Goal: Task Accomplishment & Management: Manage account settings

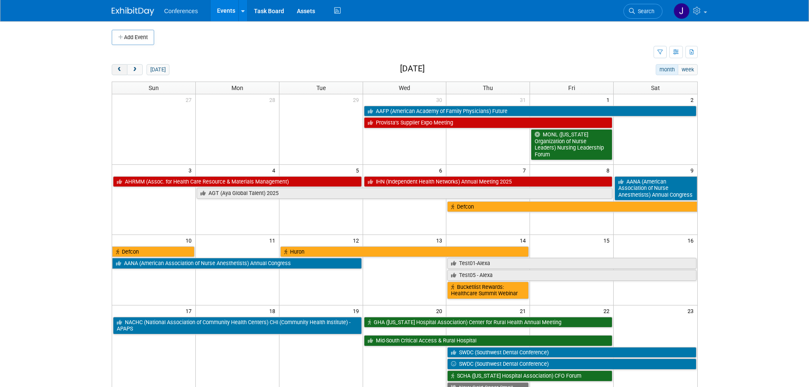
click at [122, 71] on span "prev" at bounding box center [119, 70] width 6 height 6
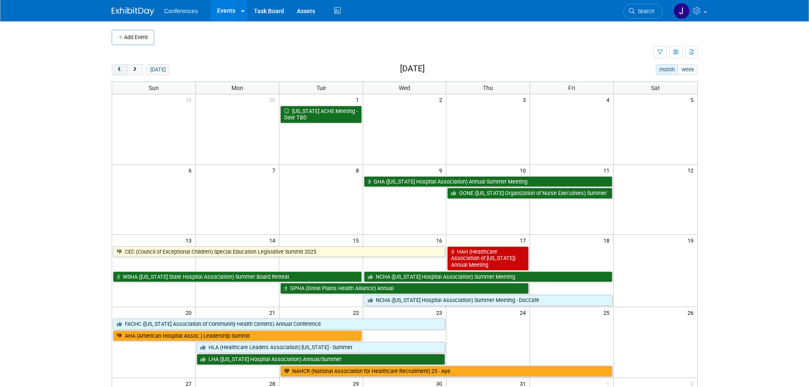
click at [122, 71] on span "prev" at bounding box center [119, 70] width 6 height 6
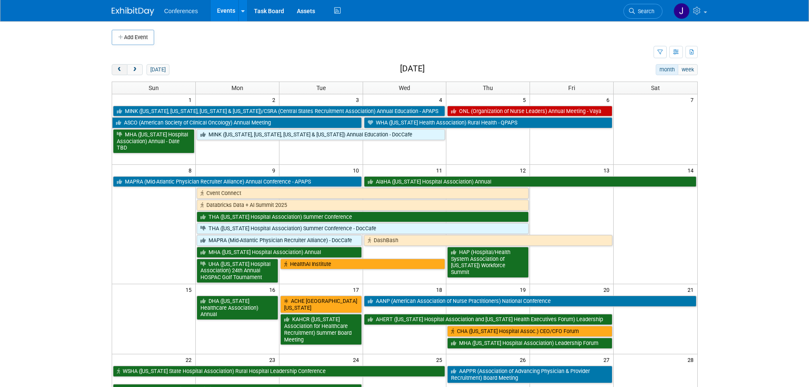
click at [122, 71] on span "prev" at bounding box center [119, 70] width 6 height 6
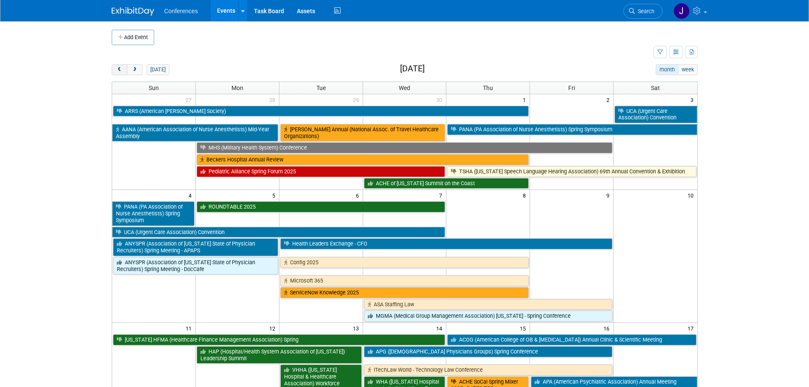
click at [122, 71] on span "prev" at bounding box center [119, 70] width 6 height 6
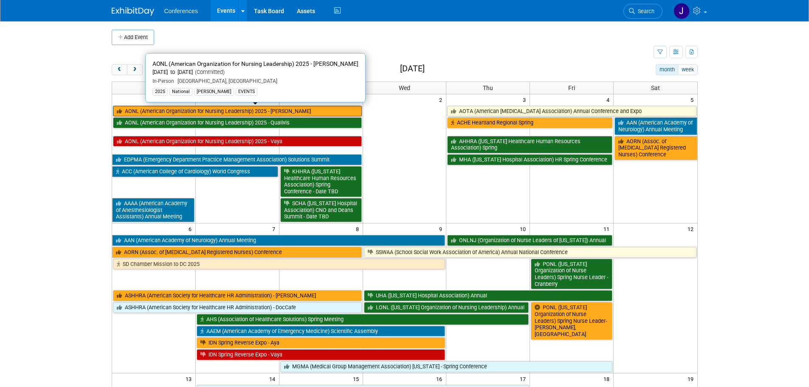
click at [180, 114] on link "AONL (American Organization for Nursing Leadership) 2025 - [PERSON_NAME]" at bounding box center [237, 111] width 249 height 11
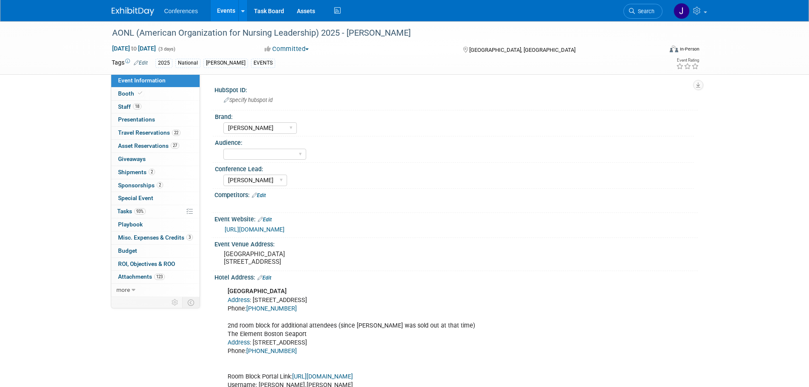
select select "[PERSON_NAME]"
click at [121, 237] on span "Misc. Expenses & Credits 3" at bounding box center [155, 237] width 75 height 7
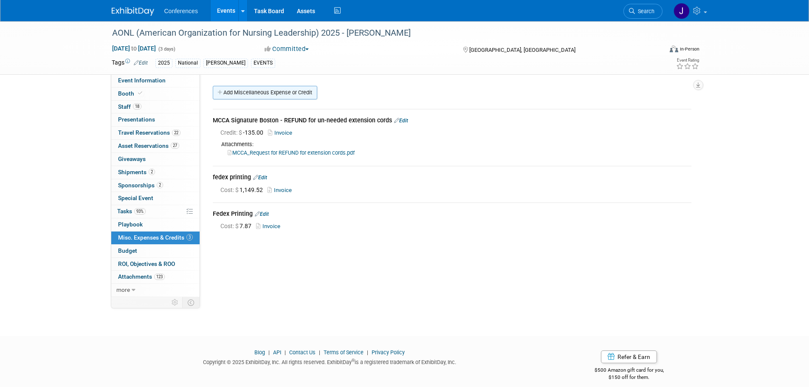
click at [257, 93] on link "Add Miscellaneous Expense or Credit" at bounding box center [265, 93] width 104 height 14
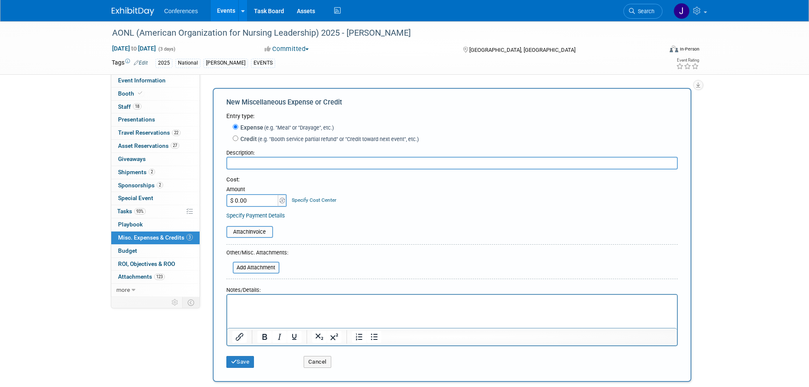
click at [273, 166] on input "text" at bounding box center [451, 163] width 451 height 13
type input "Staff Reimbursements from Concur"
type input "$ 13,315.88"
click at [324, 202] on link "Specify Cost Center" at bounding box center [314, 200] width 45 height 6
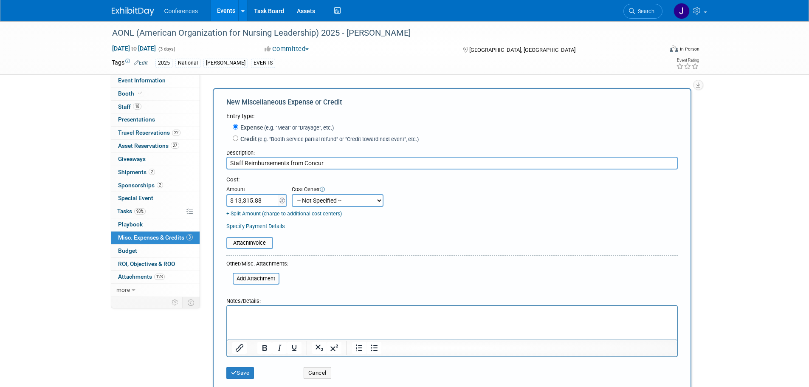
click at [319, 202] on select "-- Not Specified -- Aya Education Aya Healthcare Aya Locums Bespoke Corporate D…" at bounding box center [338, 200] width 92 height 13
select select "18965872"
click at [292, 195] on select "-- Not Specified -- Aya Education Aya Healthcare Aya Locums Bespoke Corporate D…" at bounding box center [338, 200] width 92 height 13
click at [242, 372] on button "Save" at bounding box center [240, 373] width 28 height 12
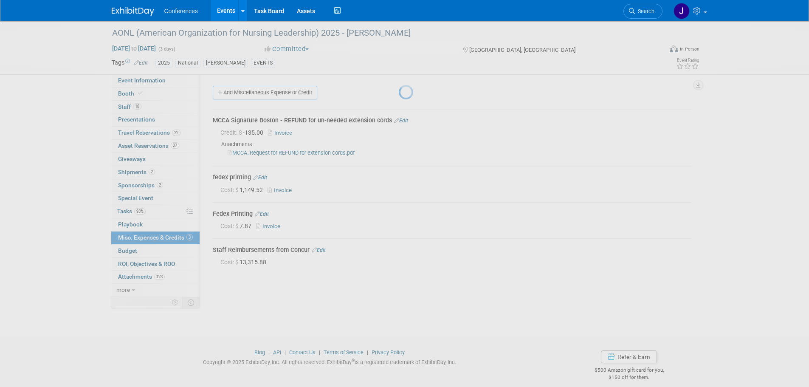
scroll to position [8, 0]
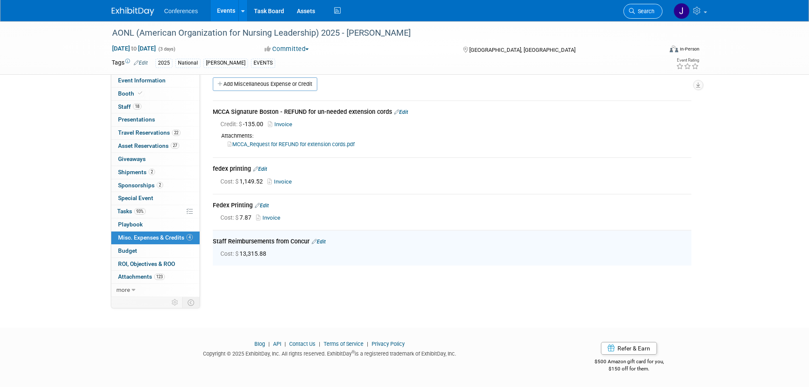
click at [640, 9] on span "Search" at bounding box center [645, 11] width 20 height 6
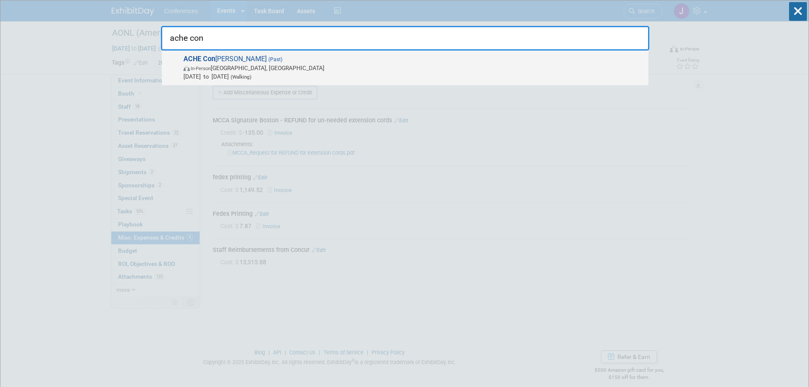
type input "ache con"
click at [477, 61] on span "ACHE Con gress (Past) In-Person Houston, TX Mar 23, 2025 to Mar 26, 2025 (Walki…" at bounding box center [412, 68] width 463 height 26
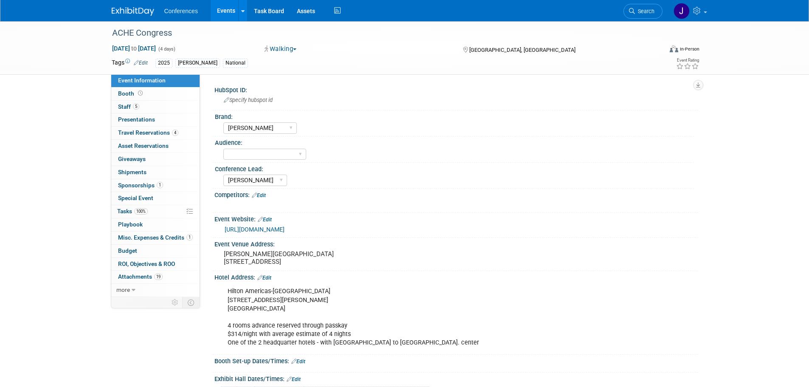
select select "[PERSON_NAME]"
click at [133, 240] on span "Misc. Expenses & Credits 1" at bounding box center [155, 237] width 75 height 7
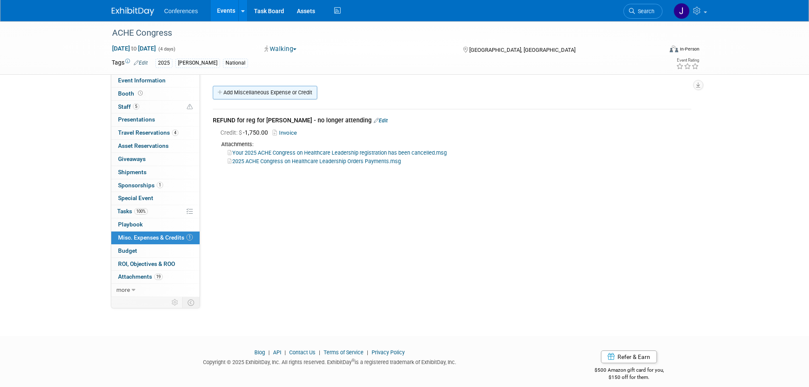
click at [255, 87] on link "Add Miscellaneous Expense or Credit" at bounding box center [265, 93] width 104 height 14
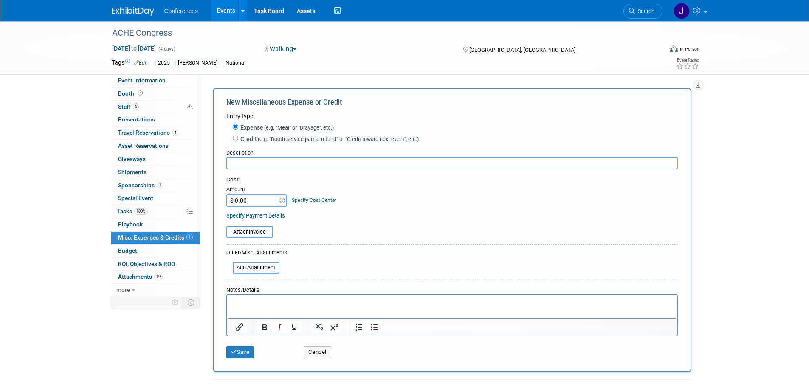
click at [245, 163] on input "text" at bounding box center [451, 163] width 451 height 13
type input "Staff reimbursements from concur"
type input "$ 2,364.22"
click at [251, 355] on button "Save" at bounding box center [240, 352] width 28 height 12
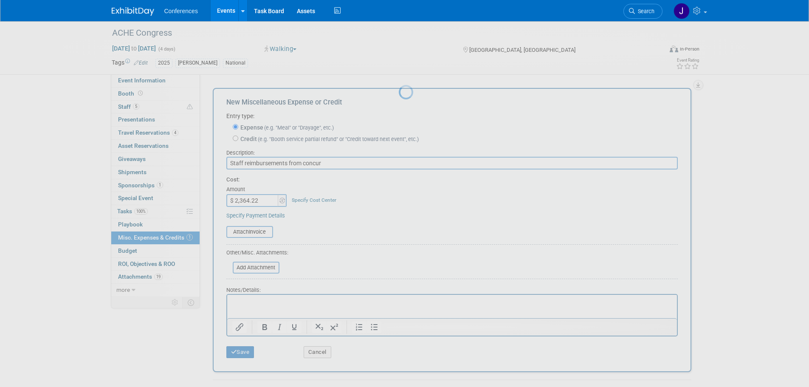
scroll to position [8, 0]
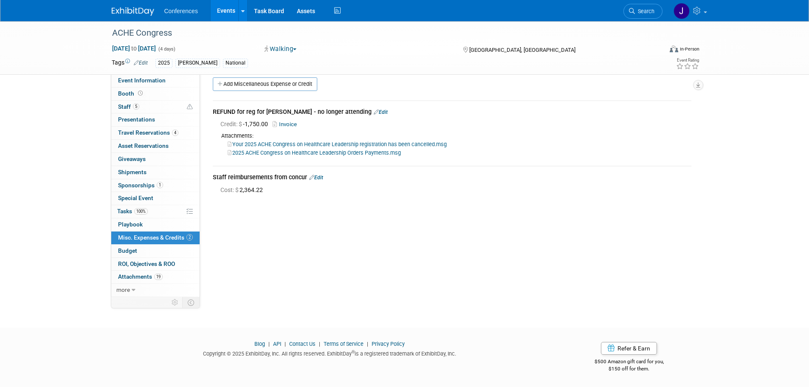
click at [641, 12] on span "Search" at bounding box center [645, 11] width 20 height 6
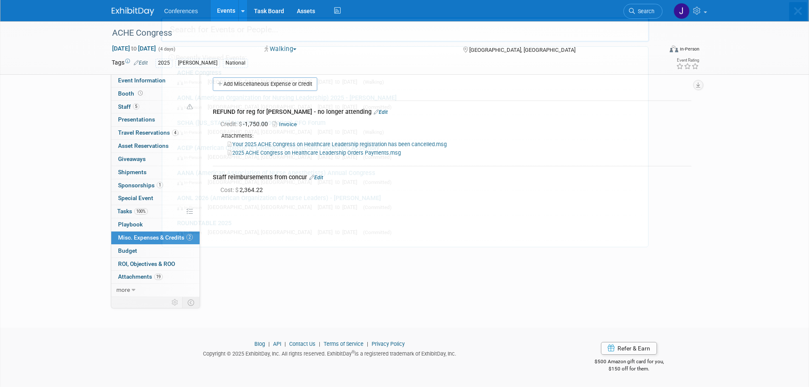
scroll to position [0, 0]
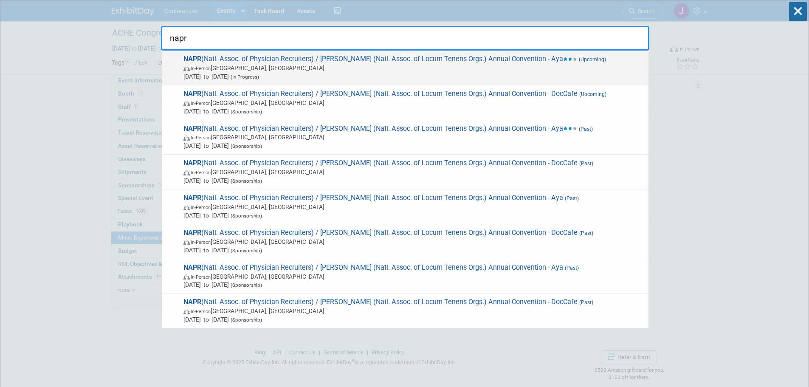
type input "napr"
click at [317, 68] on span "In-Person Las Vegas, NV" at bounding box center [413, 68] width 461 height 8
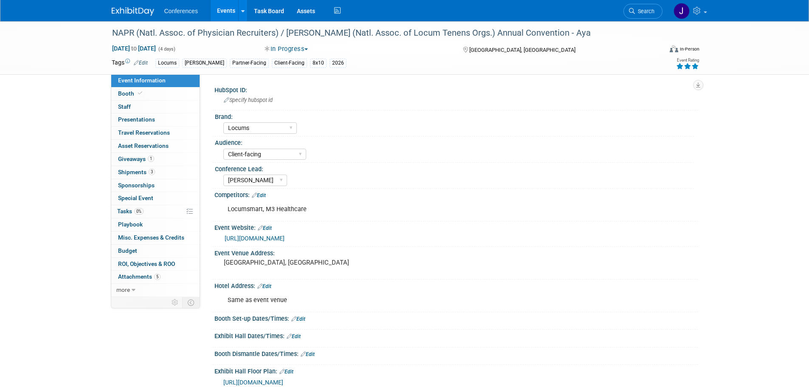
select select "Locums"
select select "Client-facing"
select select "[PERSON_NAME]"
click at [124, 240] on span "Misc. Expenses & Credits 0" at bounding box center [151, 237] width 66 height 7
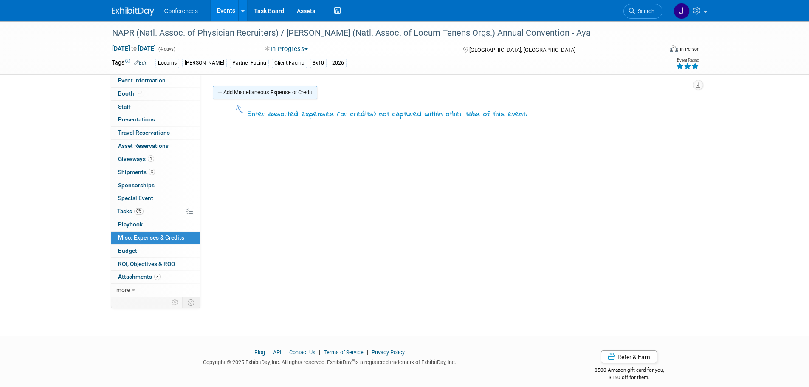
click at [237, 97] on link "Add Miscellaneous Expense or Credit" at bounding box center [265, 93] width 104 height 14
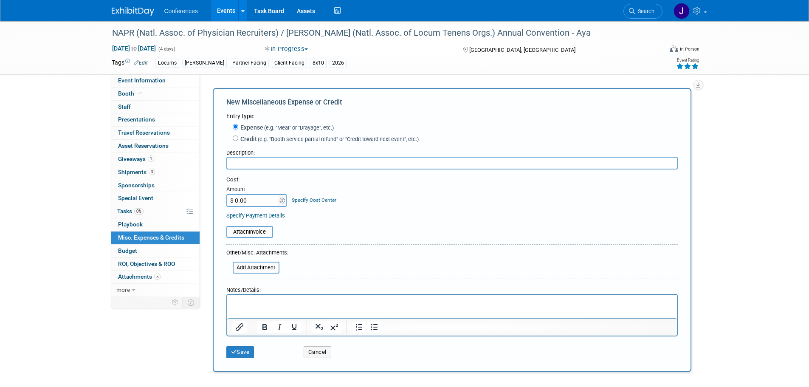
click at [261, 170] on form "Entry type: Expense (e.g. "Meal" or "Drayage", etc.) Credit (e.g. "Booth servic…" at bounding box center [451, 237] width 451 height 251
click at [260, 161] on input "text" at bounding box center [451, 163] width 451 height 13
click at [257, 160] on input "Staff reimbursements from concur" at bounding box center [451, 163] width 451 height 13
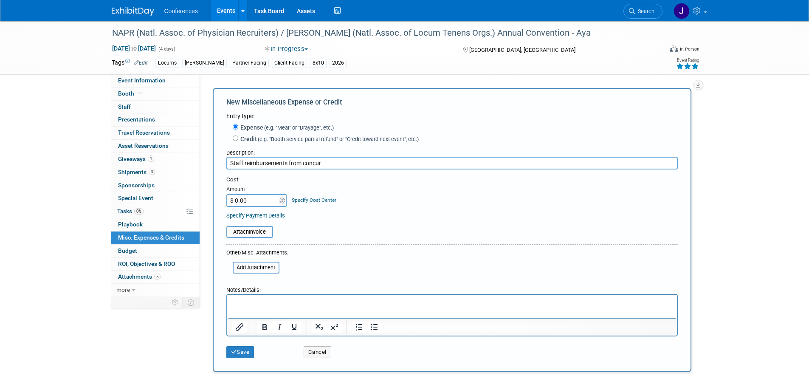
type input "Staff reimbursements from concur"
click at [259, 202] on input "$ 0.00" at bounding box center [252, 200] width 53 height 13
type input "$ 3,813.00"
click at [231, 354] on icon "submit" at bounding box center [234, 352] width 6 height 6
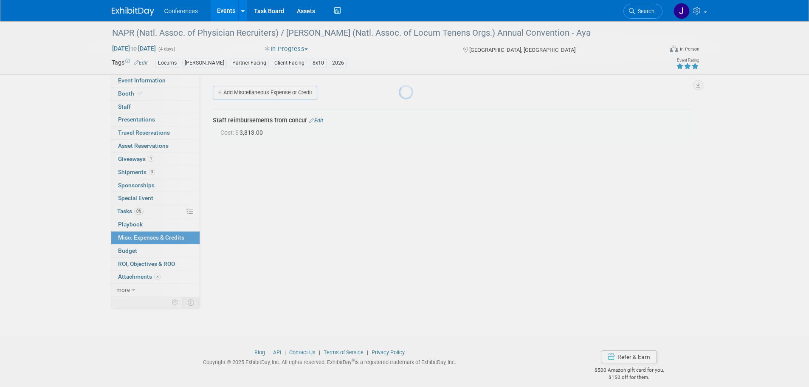
scroll to position [8, 0]
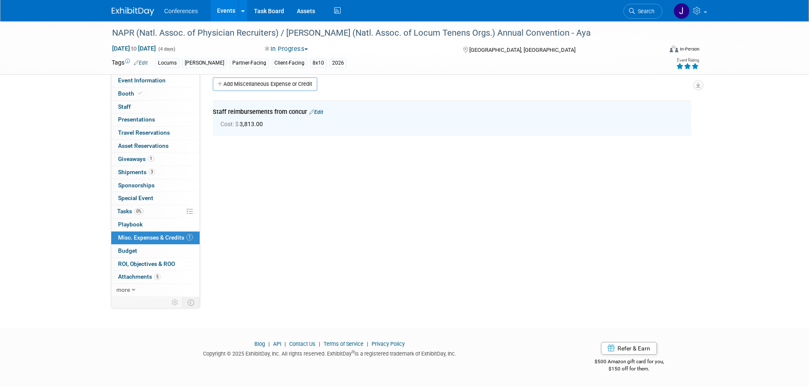
click at [649, 8] on span "Search" at bounding box center [645, 11] width 20 height 6
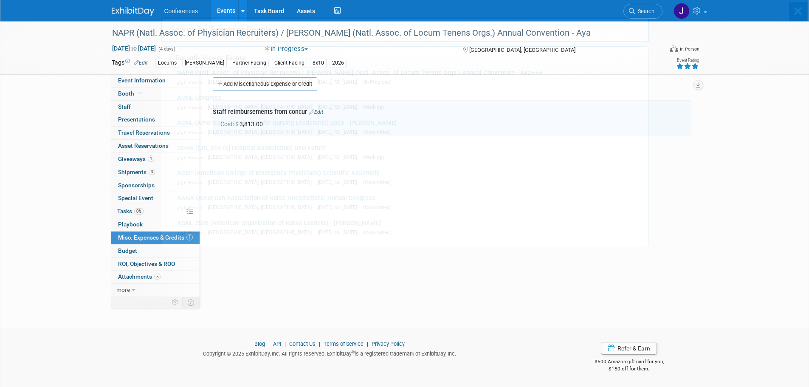
scroll to position [0, 0]
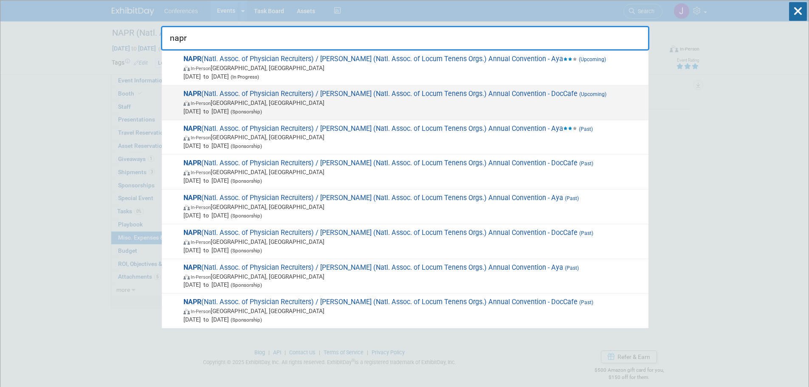
click at [477, 110] on span "Feb 4, 2026 to Feb 6, 2026 (Sponsorship)" at bounding box center [413, 111] width 461 height 8
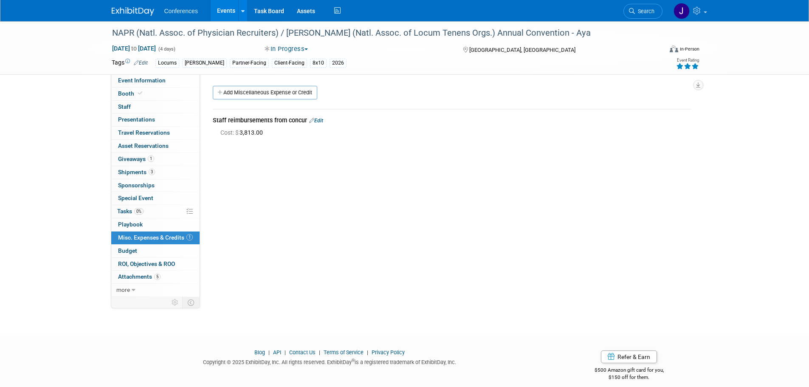
click at [318, 120] on link "Edit" at bounding box center [316, 121] width 14 height 6
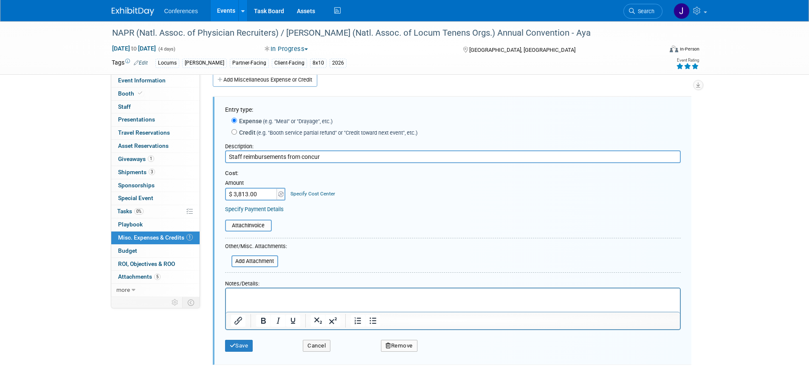
click at [402, 348] on button "Remove" at bounding box center [399, 346] width 37 height 12
click at [455, 352] on link "Yes" at bounding box center [446, 353] width 25 height 14
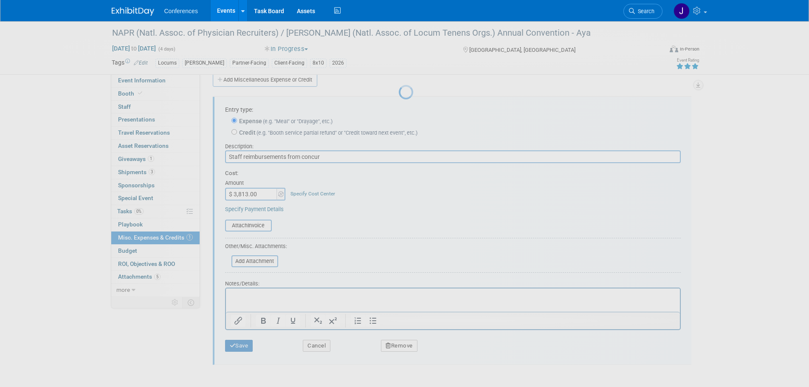
scroll to position [8, 0]
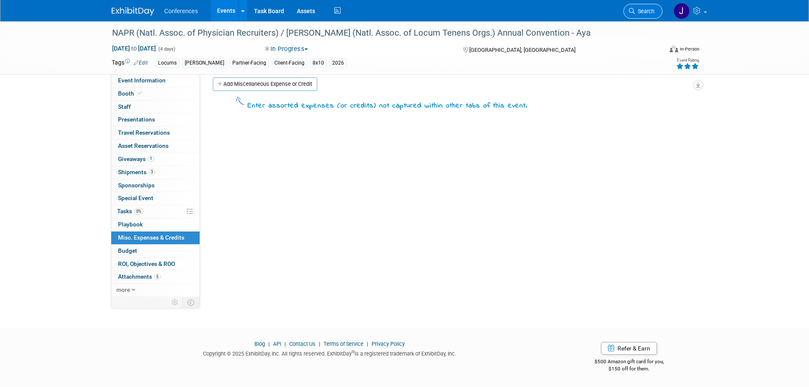
click at [644, 8] on link "Search" at bounding box center [642, 11] width 39 height 15
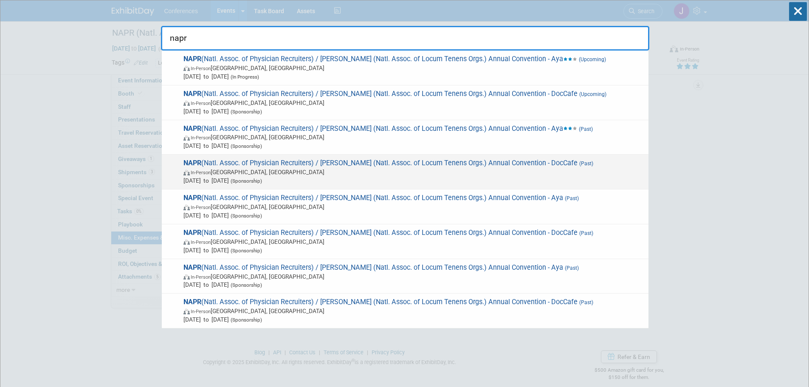
type input "napr"
click at [367, 169] on span "In-Person Ponte Vedra Beach, FL" at bounding box center [413, 172] width 461 height 8
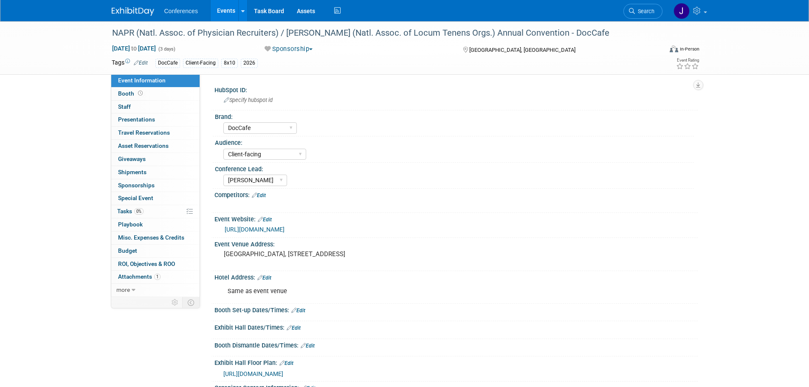
select select "DocCafe"
select select "Client-facing"
select select "[PERSON_NAME]"
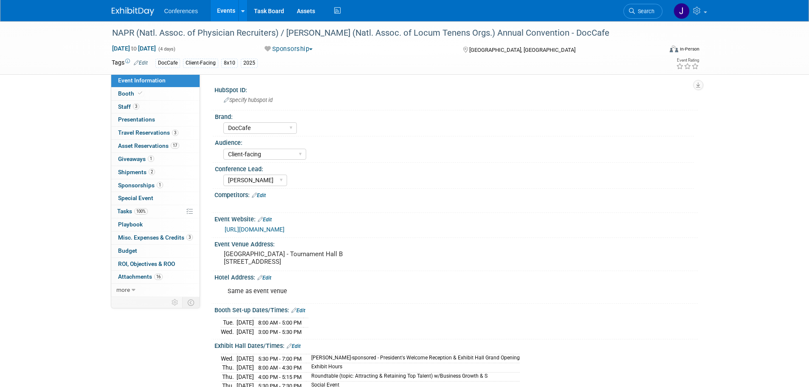
select select "DocCafe"
select select "Client-facing"
select select "[PERSON_NAME]"
click at [122, 233] on link "3 Misc. Expenses & Credits 3" at bounding box center [155, 237] width 88 height 13
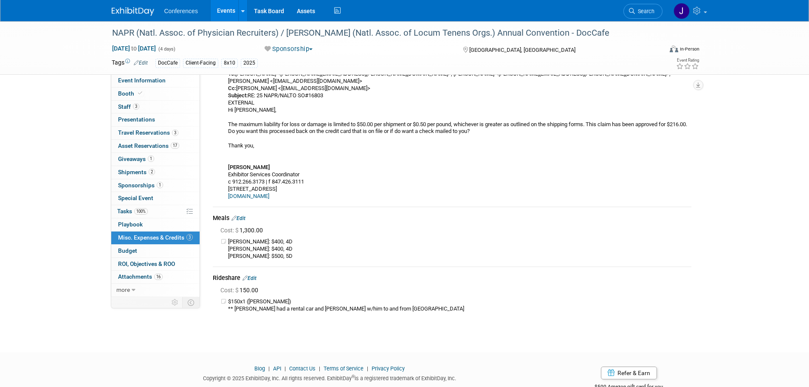
scroll to position [85, 0]
click at [242, 215] on link "Edit" at bounding box center [238, 218] width 14 height 6
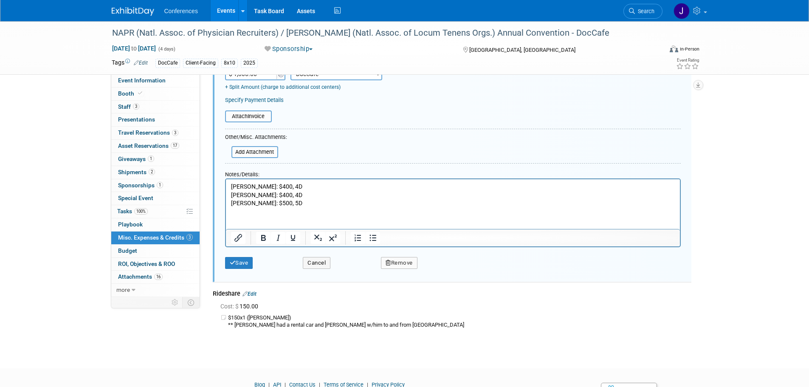
scroll to position [315, 0]
click at [398, 257] on button "Remove" at bounding box center [399, 263] width 37 height 12
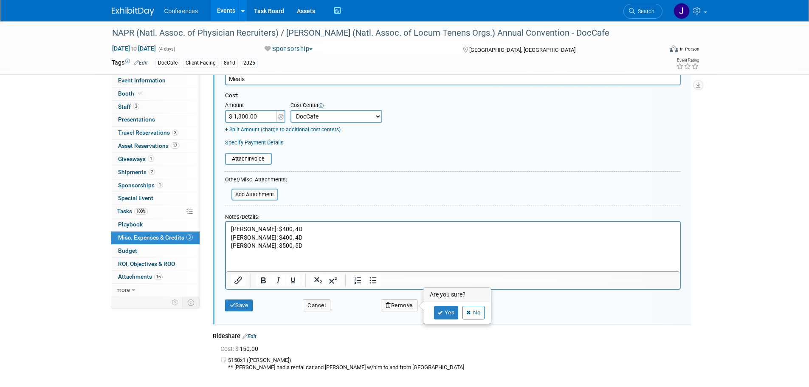
scroll to position [272, 0]
click at [445, 305] on link "Yes" at bounding box center [446, 312] width 25 height 14
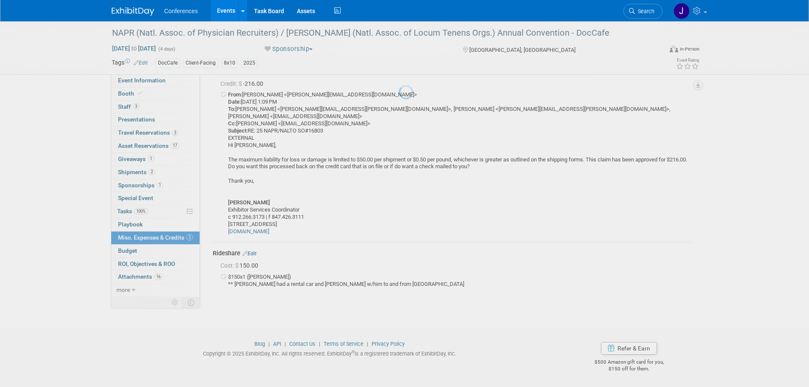
scroll to position [42, 0]
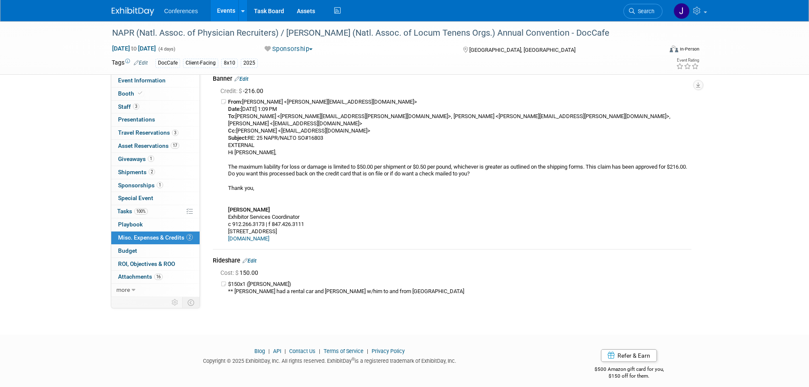
click at [253, 258] on link "Edit" at bounding box center [250, 261] width 14 height 6
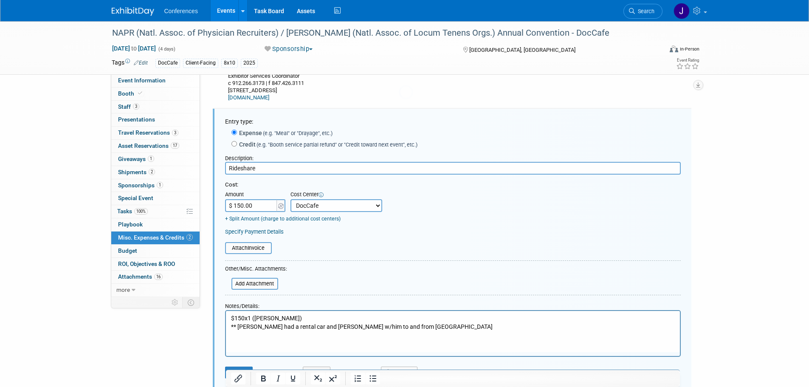
scroll to position [0, 0]
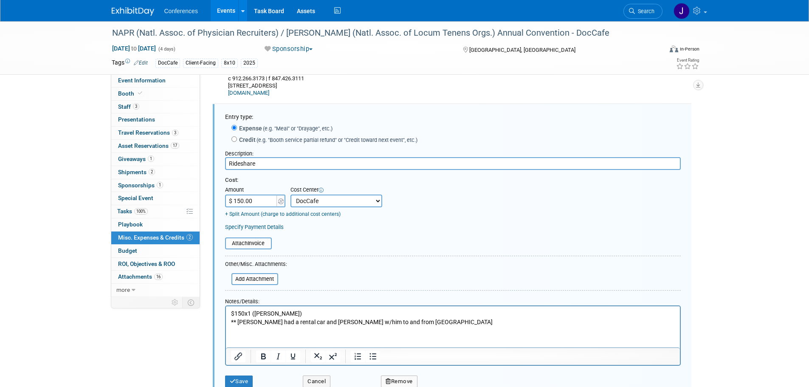
click at [409, 375] on button "Remove" at bounding box center [399, 381] width 37 height 12
click at [446, 375] on link "Yes" at bounding box center [446, 382] width 25 height 14
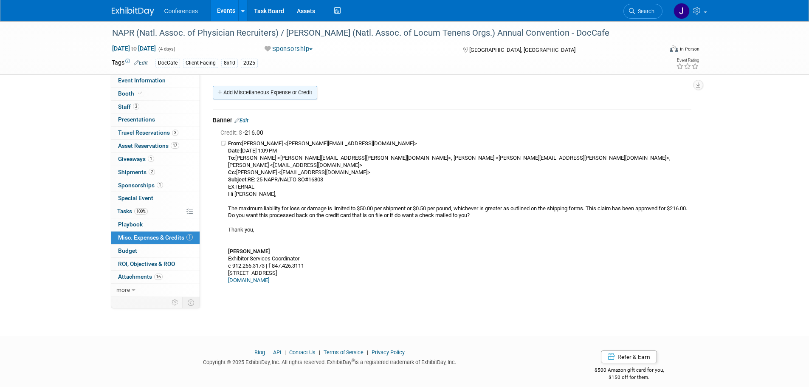
click at [253, 96] on link "Add Miscellaneous Expense or Credit" at bounding box center [265, 93] width 104 height 14
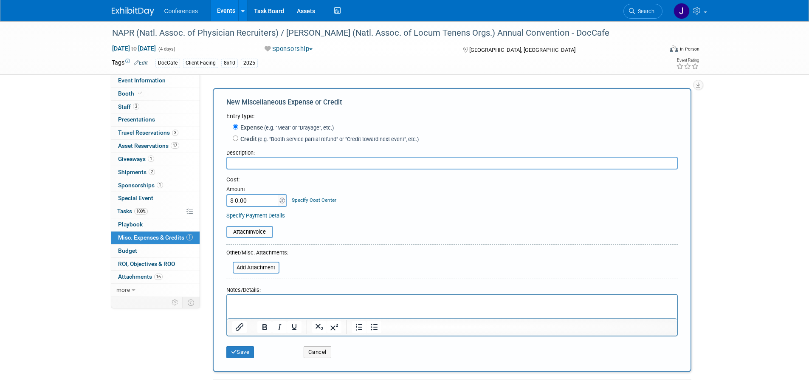
click at [275, 166] on input "text" at bounding box center [451, 163] width 451 height 13
type input "S"
type input "Staff reimbursements from concur"
type input "$ 2,564.32"
click at [237, 351] on button "Save" at bounding box center [240, 352] width 28 height 12
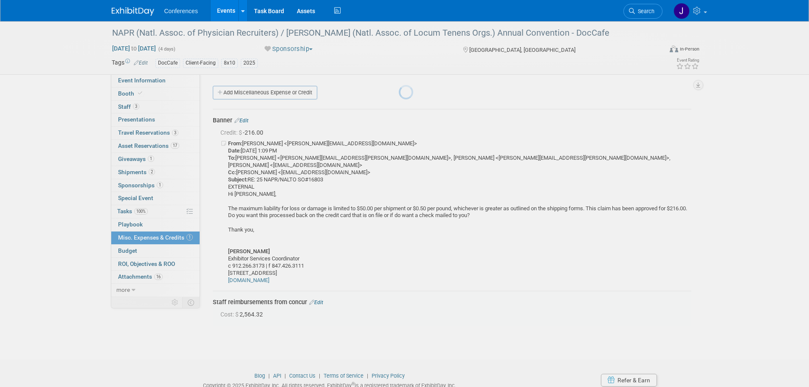
scroll to position [25, 0]
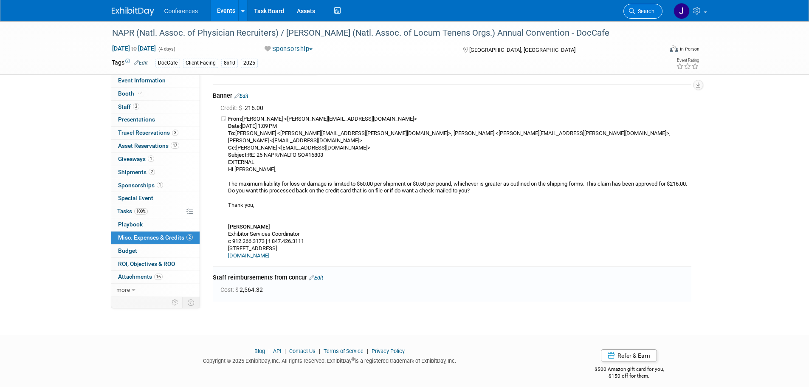
click at [642, 12] on span "Search" at bounding box center [645, 11] width 20 height 6
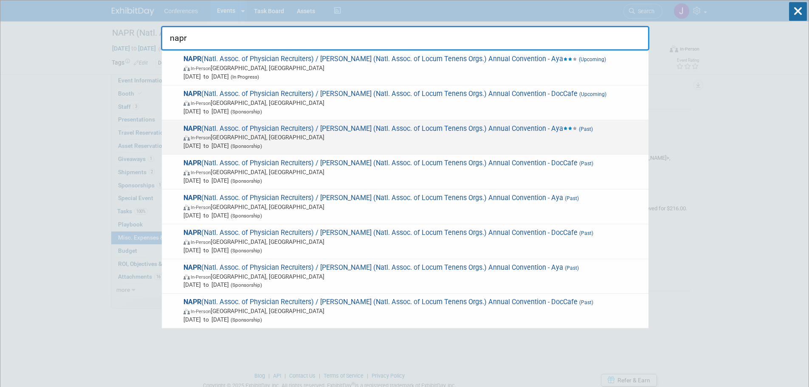
type input "napr"
click at [462, 138] on span "In-Person Ponte Vedra Beach, FL" at bounding box center [413, 137] width 461 height 8
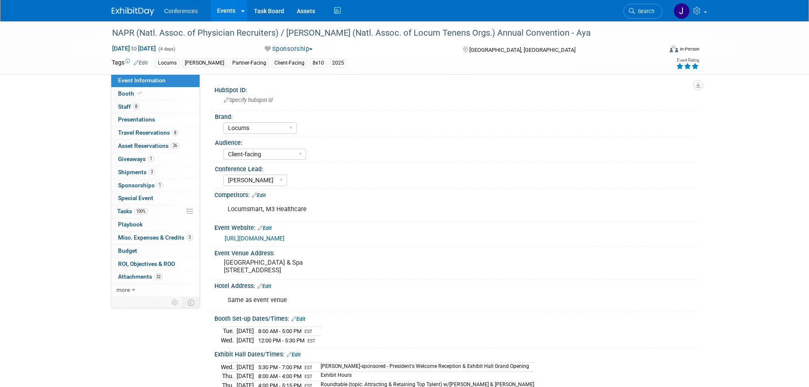
select select "Locums"
select select "Client-facing"
select select "[PERSON_NAME]"
click at [140, 238] on span "Misc. Expenses & Credits 3" at bounding box center [155, 237] width 75 height 7
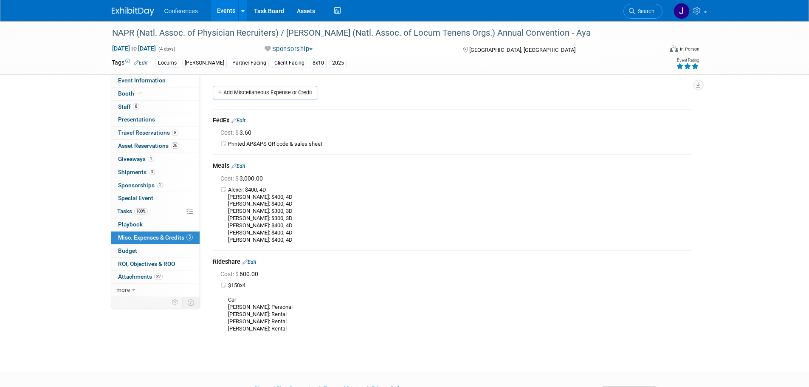
click at [245, 166] on link "Edit" at bounding box center [238, 166] width 14 height 6
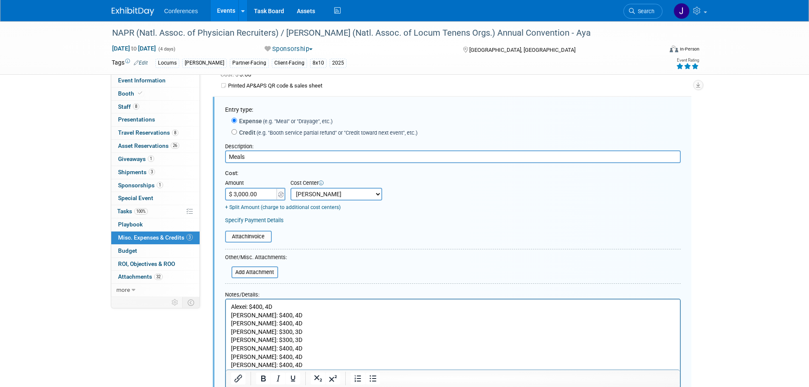
drag, startPoint x: 249, startPoint y: 158, endPoint x: 208, endPoint y: 158, distance: 41.2
click at [208, 158] on div "FedEx Edit Cost: $ 3.60" at bounding box center [451, 281] width 491 height 477
type input "Staff reimbursements from concur"
type input "$ 3,813.00"
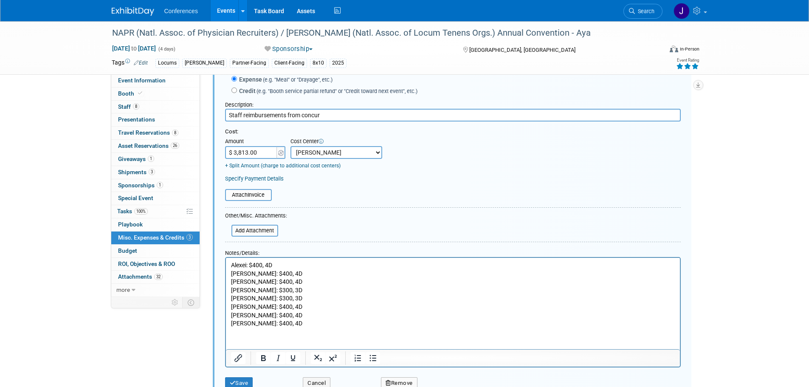
scroll to position [100, 0]
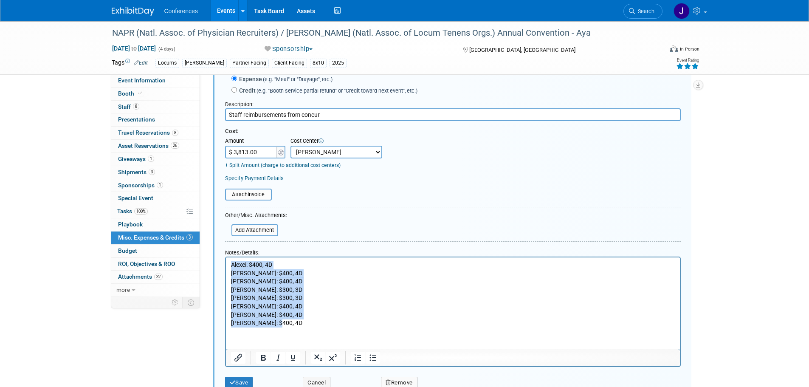
drag, startPoint x: 231, startPoint y: 265, endPoint x: 367, endPoint y: 358, distance: 164.9
click at [367, 327] on html "Alexei: $400, 4D Andrea: $400, 4D Bob: $400, 4D Chris: $300, 3D Patrick: $300, …" at bounding box center [453, 292] width 454 height 70
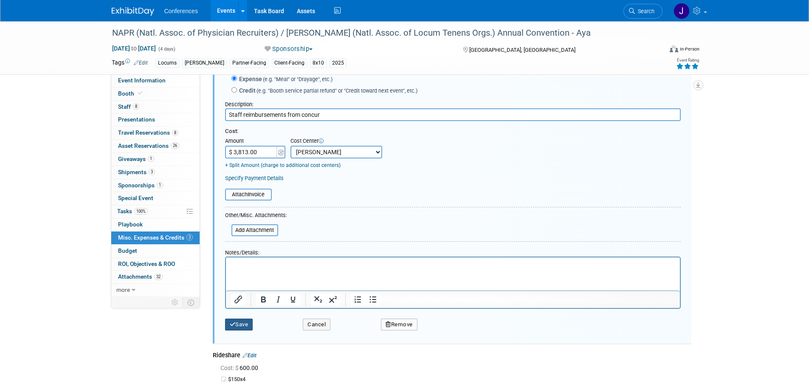
click at [232, 323] on icon "submit" at bounding box center [233, 324] width 6 height 6
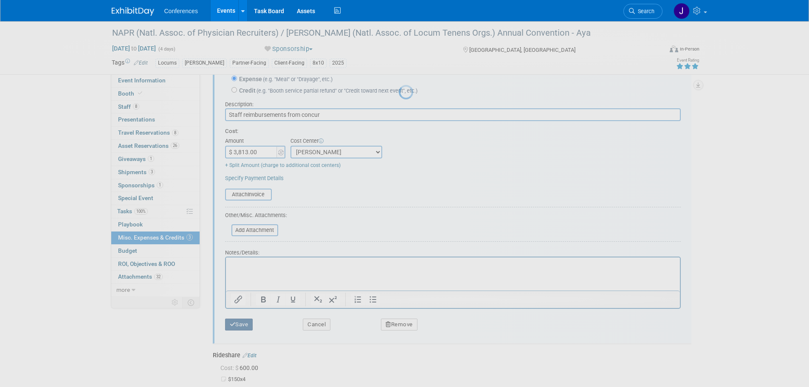
scroll to position [8, 0]
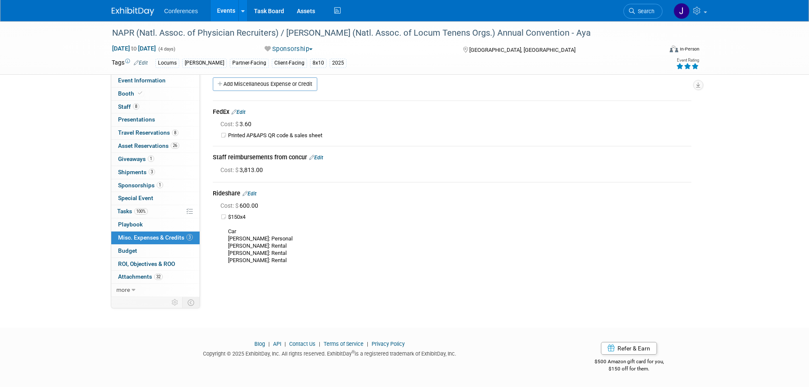
click at [256, 192] on link "Edit" at bounding box center [250, 194] width 14 height 6
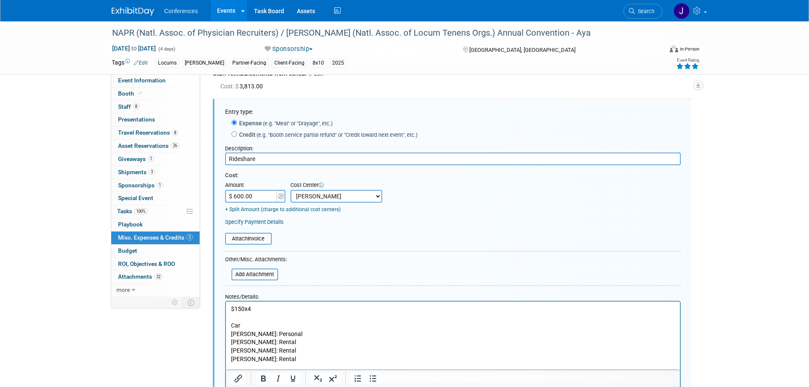
scroll to position [0, 0]
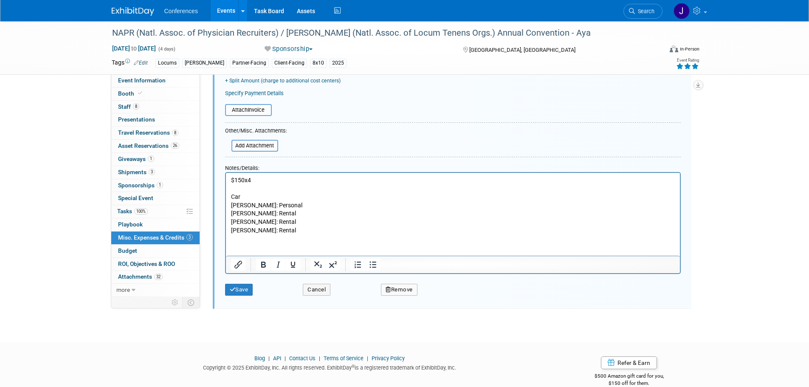
click at [397, 294] on button "Remove" at bounding box center [399, 290] width 37 height 12
click at [436, 296] on link "Yes" at bounding box center [446, 296] width 25 height 14
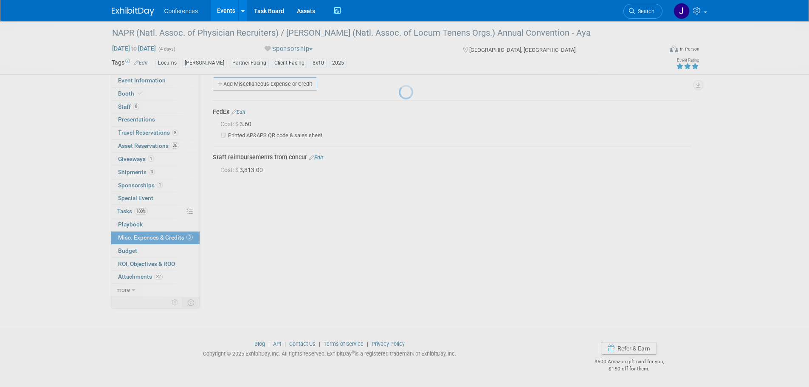
scroll to position [8, 0]
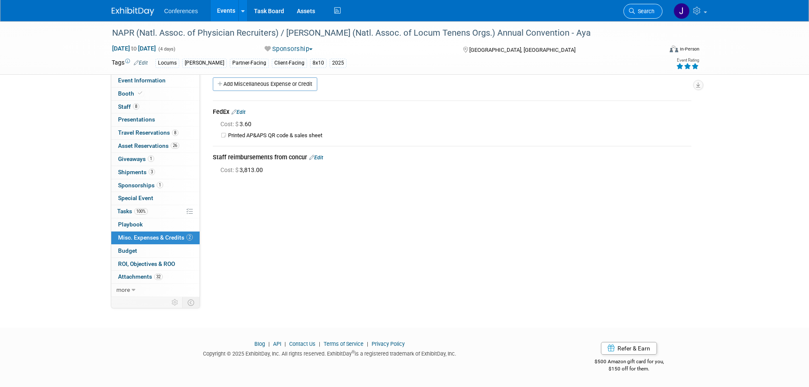
click at [647, 4] on link "Search" at bounding box center [642, 11] width 39 height 15
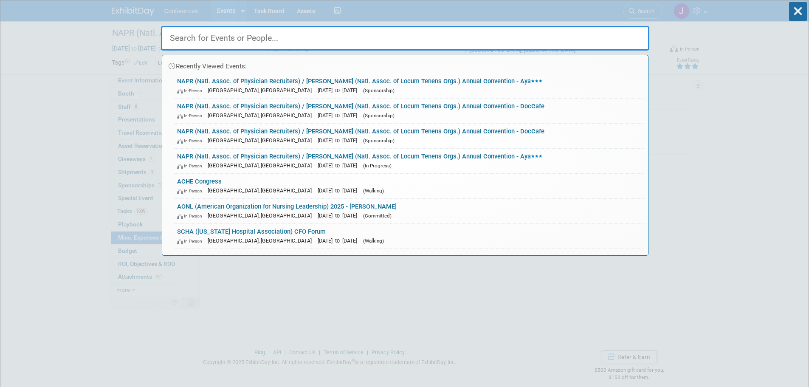
click at [351, 31] on input "text" at bounding box center [405, 38] width 488 height 25
click at [301, 45] on input "text" at bounding box center [405, 38] width 488 height 25
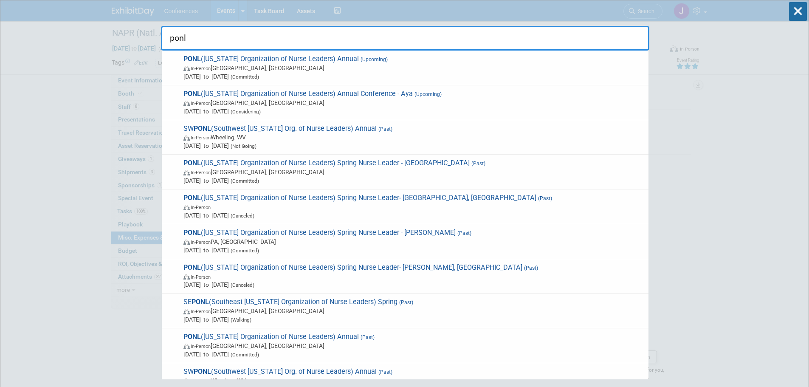
type input "ponl"
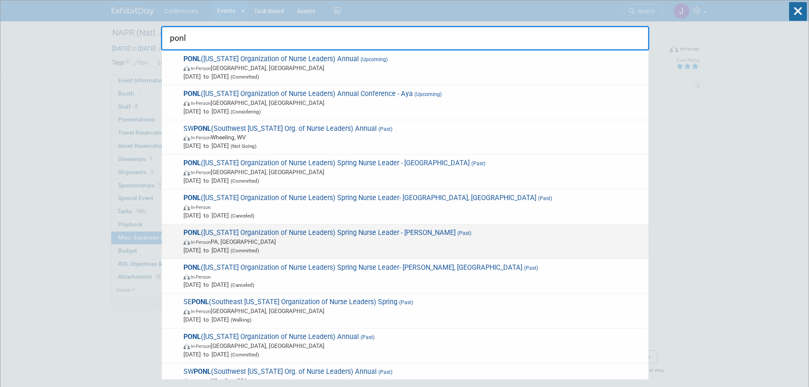
click at [357, 240] on span "In-Person PA, United States" at bounding box center [413, 241] width 461 height 8
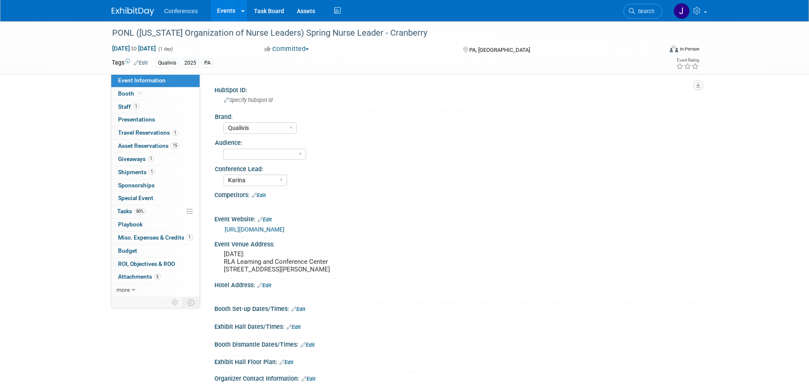
select select "Qualivis"
select select "Karina"
click at [130, 238] on span "Misc. Expenses & Credits 1" at bounding box center [155, 237] width 75 height 7
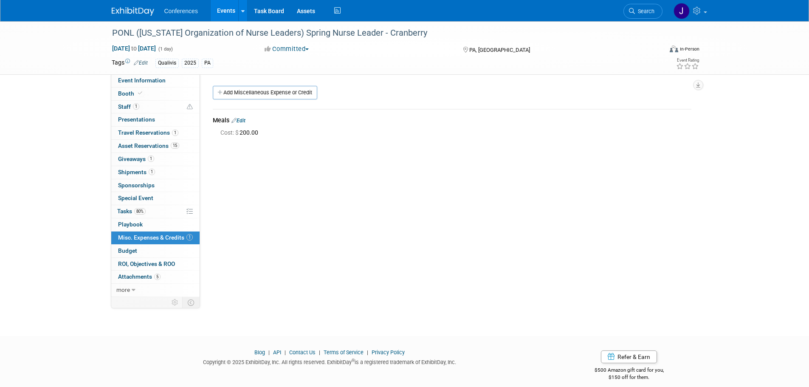
click at [245, 119] on link "Edit" at bounding box center [238, 121] width 14 height 6
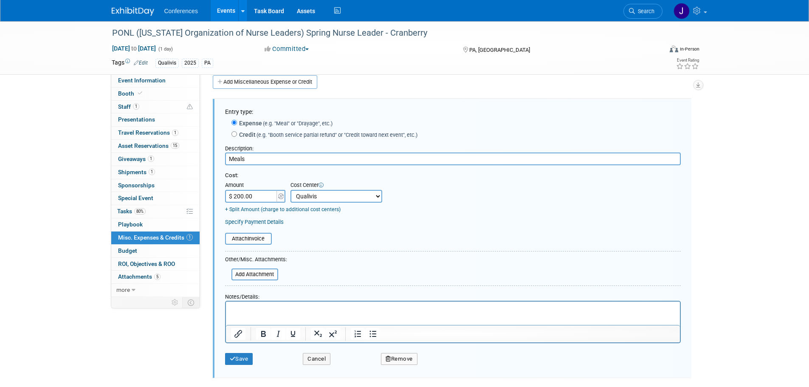
scroll to position [13, 0]
drag, startPoint x: 250, startPoint y: 156, endPoint x: 198, endPoint y: 156, distance: 52.2
click at [198, 156] on div "Event Information Event Info Booth Booth 1 Staff 1 Staff 0 Presentations 0 Pres…" at bounding box center [404, 192] width 599 height 368
paste input "Staff reimbursements from concur"
type input "Staff reimbursements from concur"
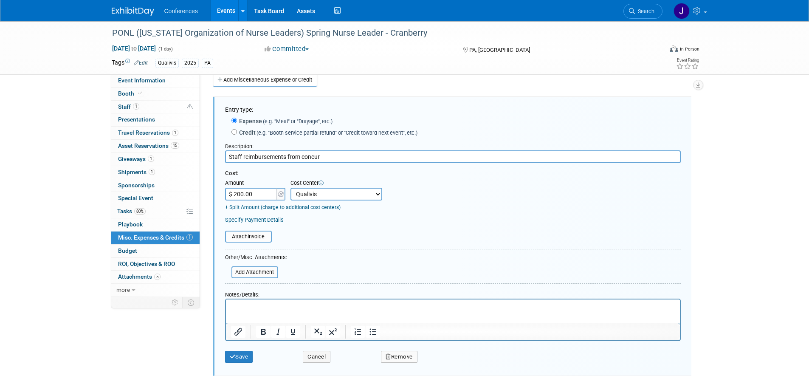
click at [245, 196] on input "$ 200.00" at bounding box center [251, 194] width 53 height 13
type input "$ 281.94"
click at [242, 353] on button "Save" at bounding box center [239, 357] width 28 height 12
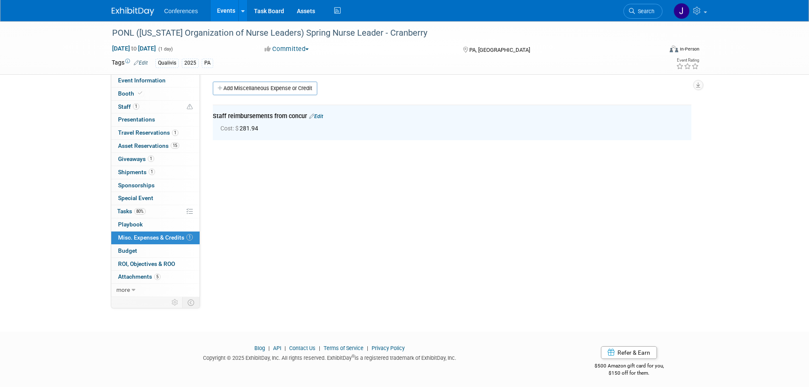
scroll to position [0, 0]
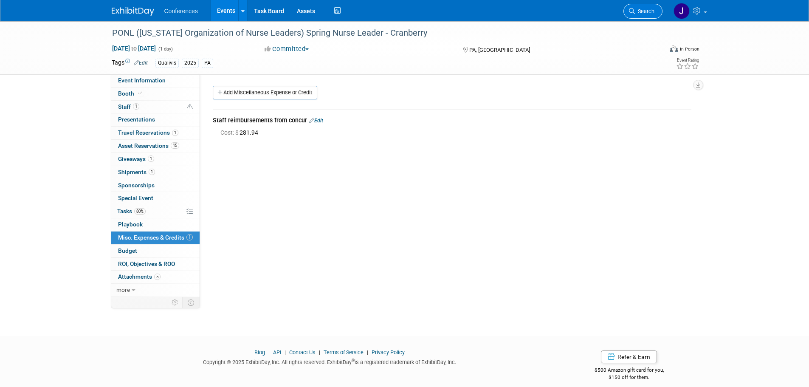
click at [657, 9] on link "Search" at bounding box center [642, 11] width 39 height 15
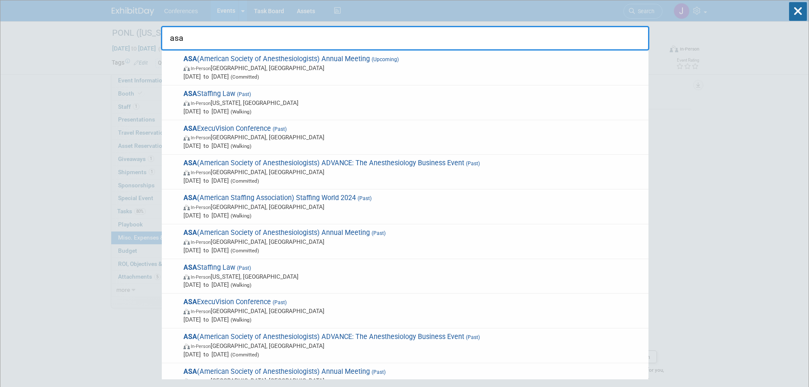
type input "asa"
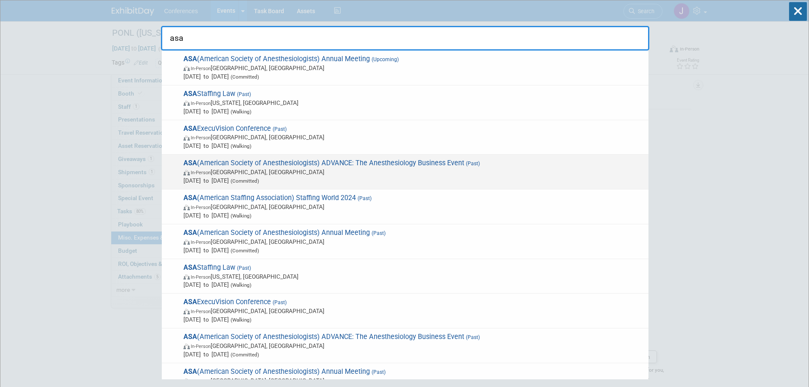
click at [309, 176] on span "In-Person [GEOGRAPHIC_DATA], [GEOGRAPHIC_DATA]" at bounding box center [413, 172] width 461 height 8
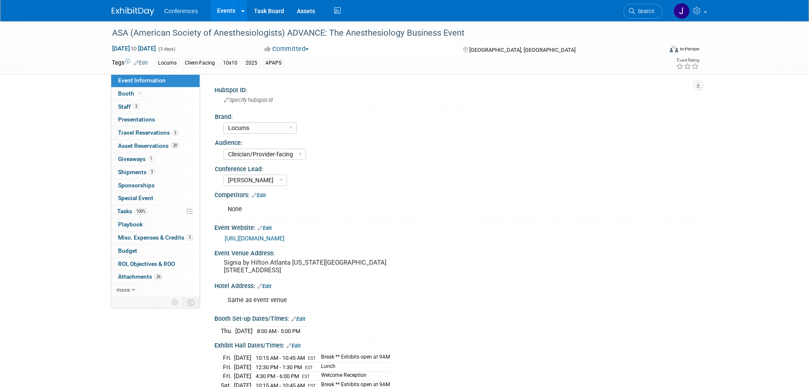
select select "Locums"
select select "Clinician/Provider-facing"
select select "[PERSON_NAME]"
click at [148, 235] on span "Misc. Expenses & Credits 3" at bounding box center [155, 237] width 75 height 7
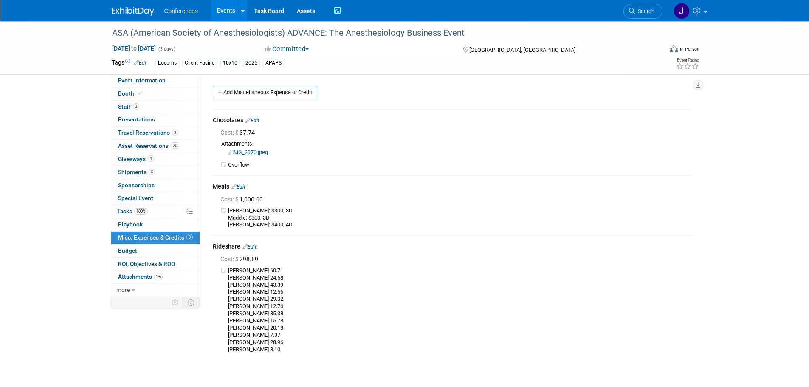
click at [241, 184] on link "Edit" at bounding box center [238, 187] width 14 height 6
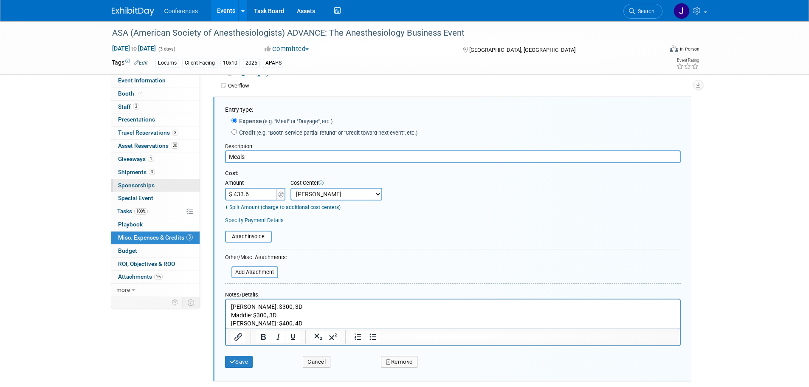
type input "$ 433.66"
drag, startPoint x: 234, startPoint y: 307, endPoint x: 361, endPoint y: 340, distance: 131.6
click at [361, 328] on html "Brandy: $300, 3D Maddie: $300, 3D Mel: $400, 4D" at bounding box center [453, 313] width 454 height 28
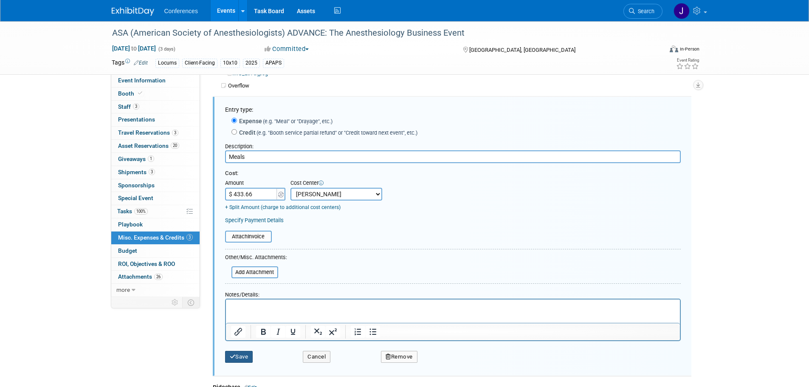
click at [237, 359] on button "Save" at bounding box center [239, 357] width 28 height 12
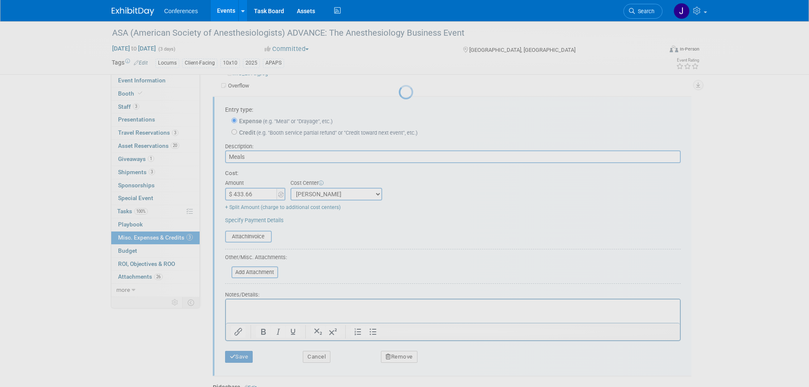
scroll to position [41, 0]
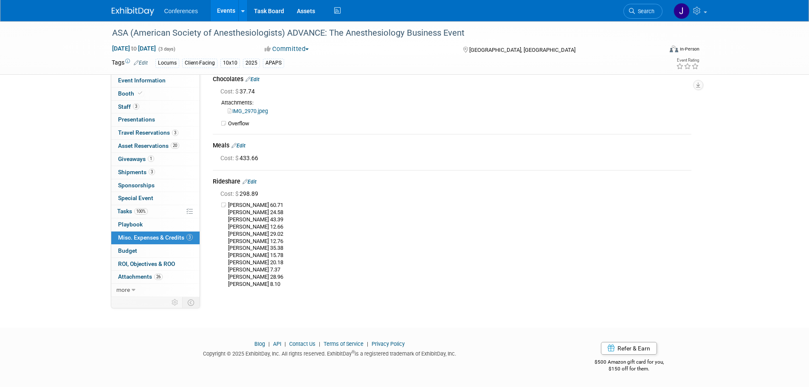
click at [244, 146] on link "Edit" at bounding box center [238, 146] width 14 height 6
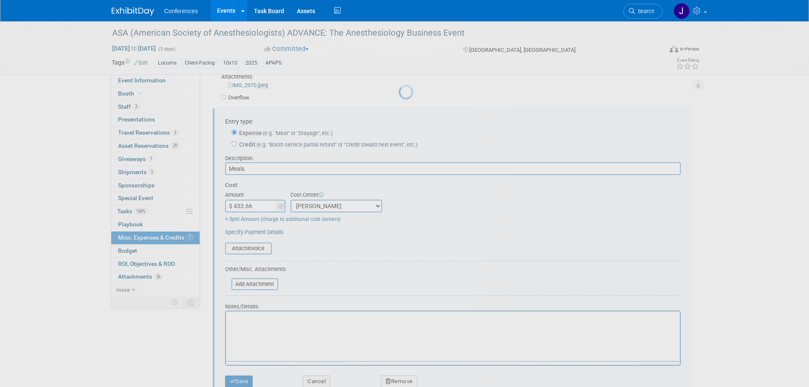
scroll to position [79, 0]
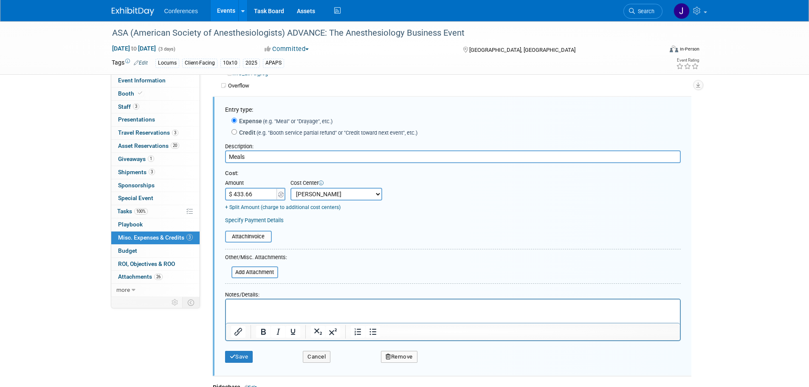
click at [238, 305] on p "Rich Text Area. Press ALT-0 for help." at bounding box center [453, 307] width 444 height 8
click at [231, 351] on div "Save" at bounding box center [258, 353] width 78 height 17
click at [231, 355] on icon "submit" at bounding box center [233, 357] width 6 height 6
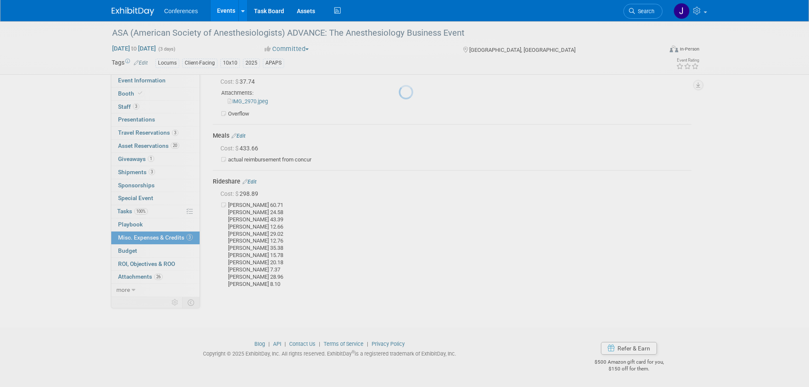
scroll to position [51, 0]
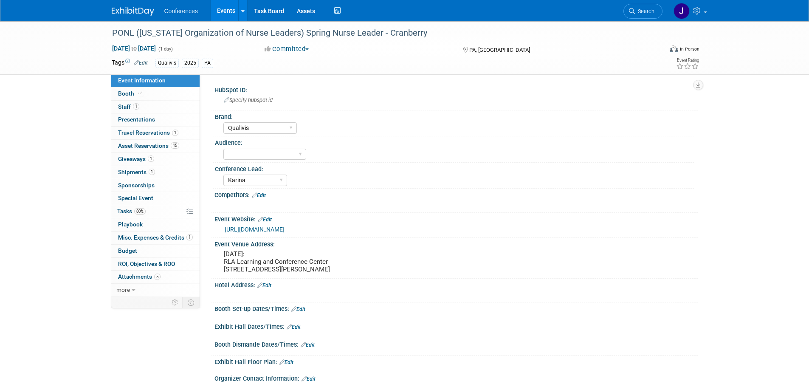
select select "Qualivis"
select select "Karina"
drag, startPoint x: 650, startPoint y: 6, endPoint x: 654, endPoint y: 8, distance: 4.4
click at [651, 6] on link "Search" at bounding box center [642, 11] width 39 height 15
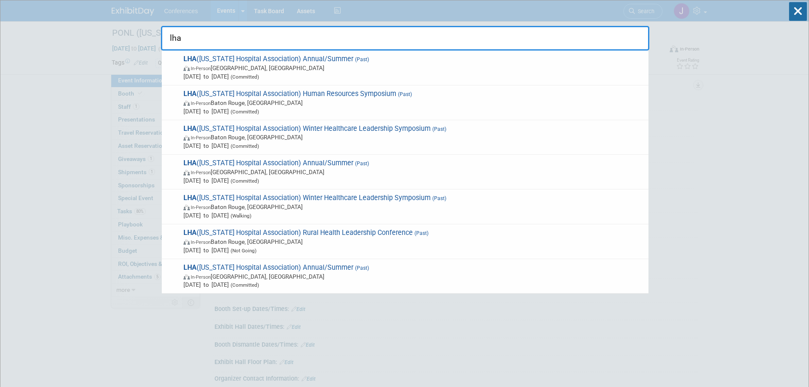
type input "lha"
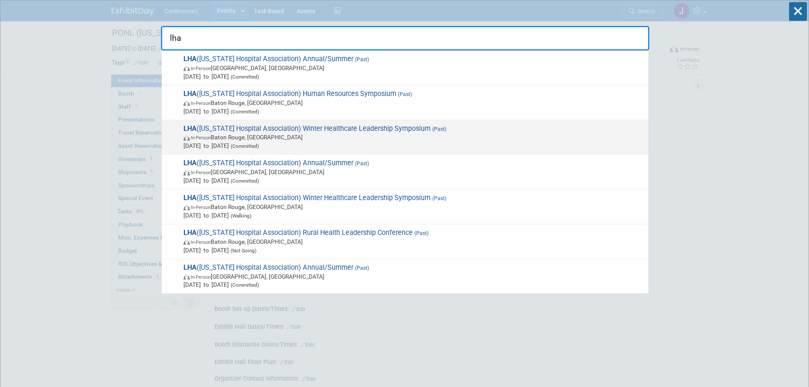
click at [341, 124] on span "LHA ([US_STATE] Hospital Association) Winter Healthcare Leadership Symposium (P…" at bounding box center [412, 137] width 463 height 26
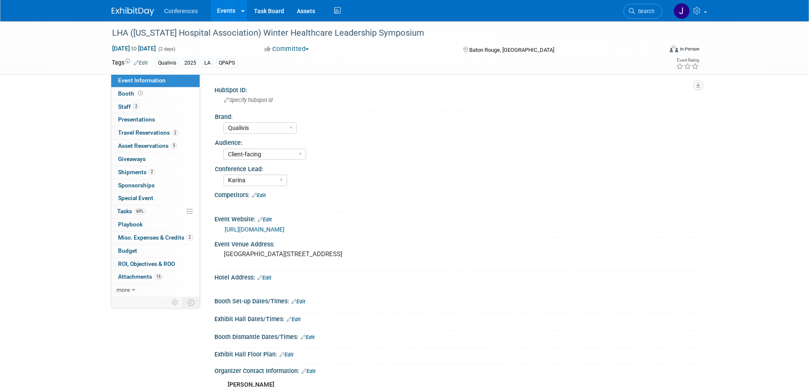
select select "Qualivis"
select select "Client-facing"
select select "Karina"
click at [147, 234] on span "Misc. Expenses & Credits 2" at bounding box center [155, 237] width 75 height 7
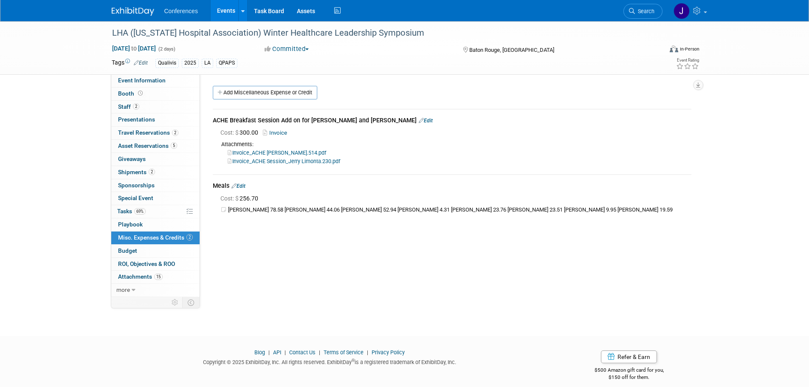
click at [241, 181] on div "Meals Edit" at bounding box center [452, 186] width 479 height 10
click at [241, 184] on link "Edit" at bounding box center [238, 186] width 14 height 6
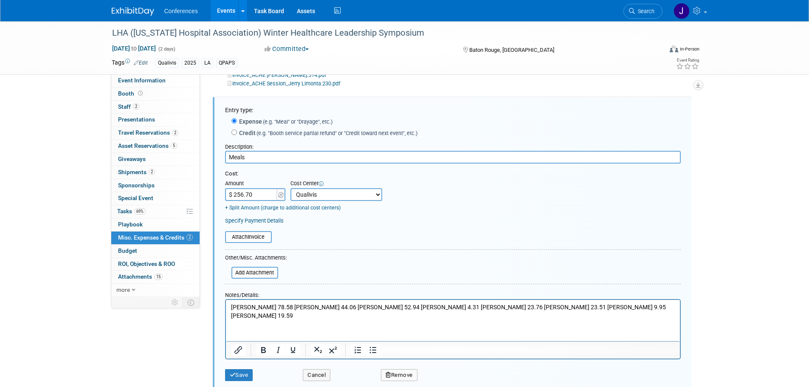
click at [241, 158] on input "Meals" at bounding box center [453, 157] width 456 height 13
paste input "Staff reimbursements from concur"
type input "Staff reimbursements from concur"
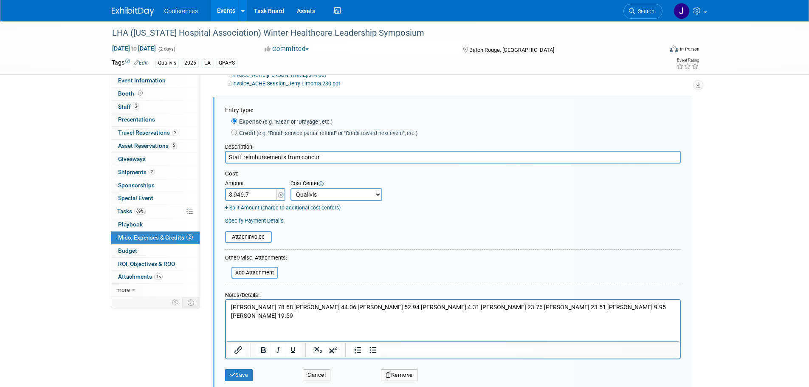
type input "$ 946.72"
drag, startPoint x: 269, startPoint y: 314, endPoint x: 208, endPoint y: 296, distance: 63.5
click at [226, 300] on html "[PERSON_NAME] 78.58 [PERSON_NAME] 44.06 [PERSON_NAME] 52.94 [PERSON_NAME] 4.31 …" at bounding box center [453, 310] width 454 height 20
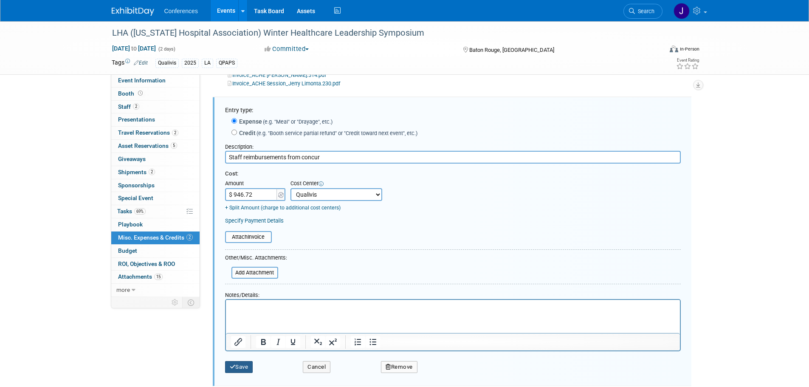
click at [244, 364] on button "Save" at bounding box center [239, 367] width 28 height 12
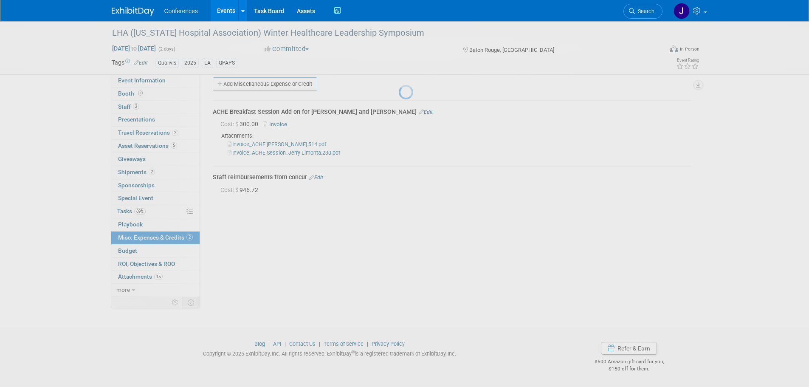
scroll to position [8, 0]
